Goal: Transaction & Acquisition: Book appointment/travel/reservation

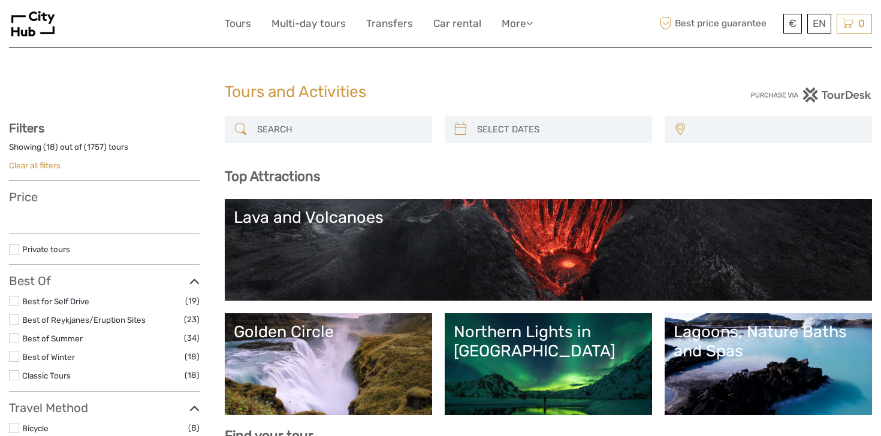
select select
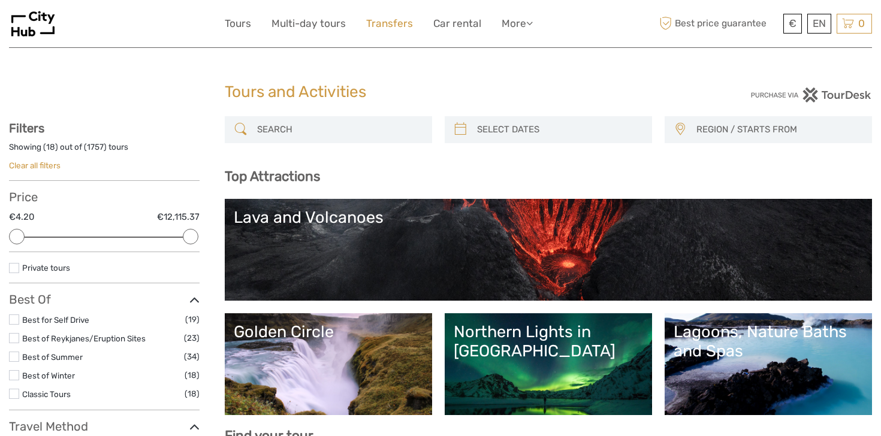
click at [406, 31] on link "Transfers" at bounding box center [389, 23] width 47 height 17
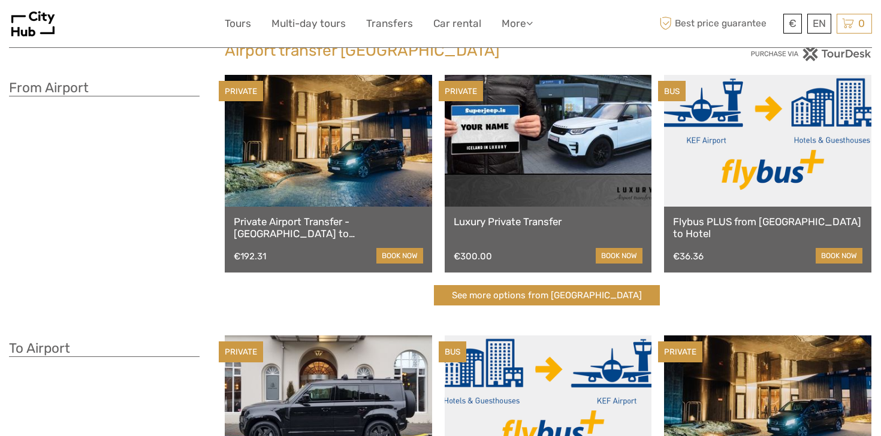
click at [816, 244] on div "Flybus PLUS from Keflavik Airport to Hotel €36.36 book now" at bounding box center [767, 240] width 207 height 66
click at [827, 252] on link "book now" at bounding box center [838, 256] width 47 height 16
